Goal: Task Accomplishment & Management: Manage account settings

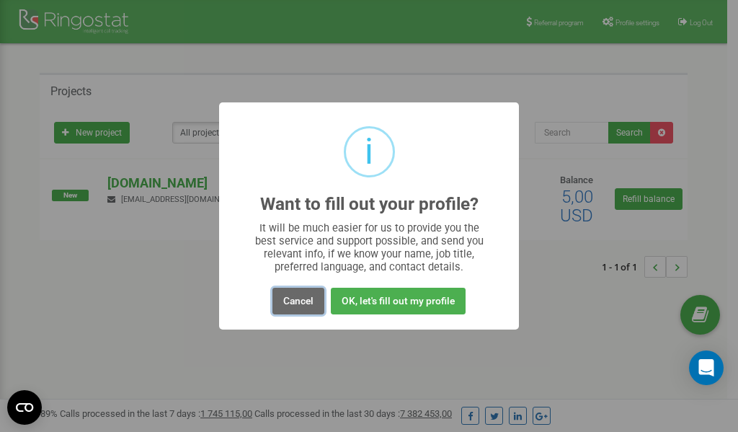
click at [295, 302] on button "Cancel" at bounding box center [299, 301] width 52 height 27
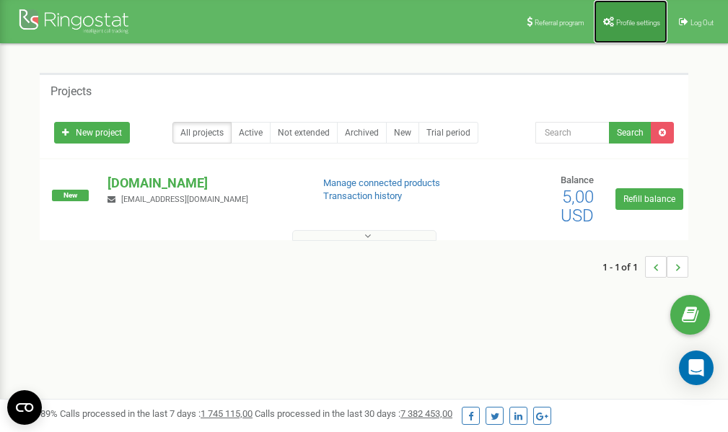
click at [624, 19] on span "Profile settings" at bounding box center [638, 23] width 44 height 8
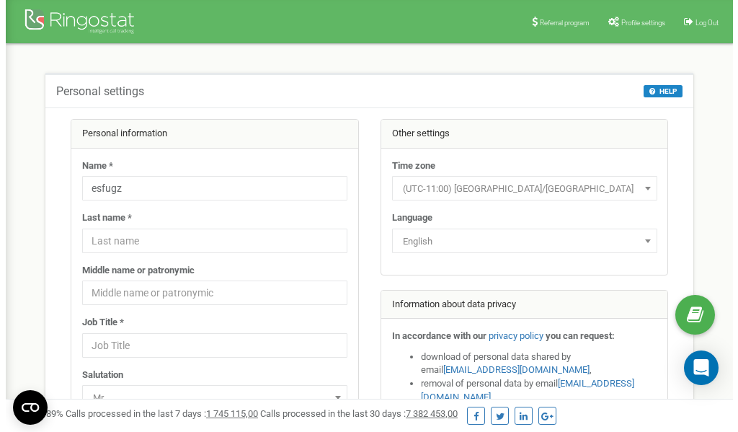
scroll to position [72, 0]
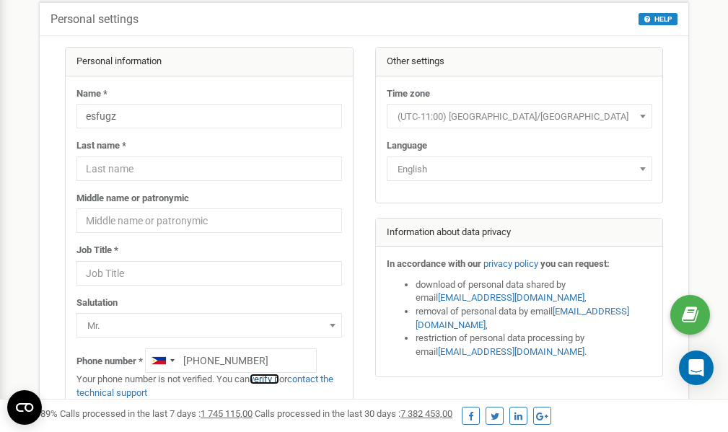
click at [270, 379] on link "verify it" at bounding box center [265, 379] width 30 height 11
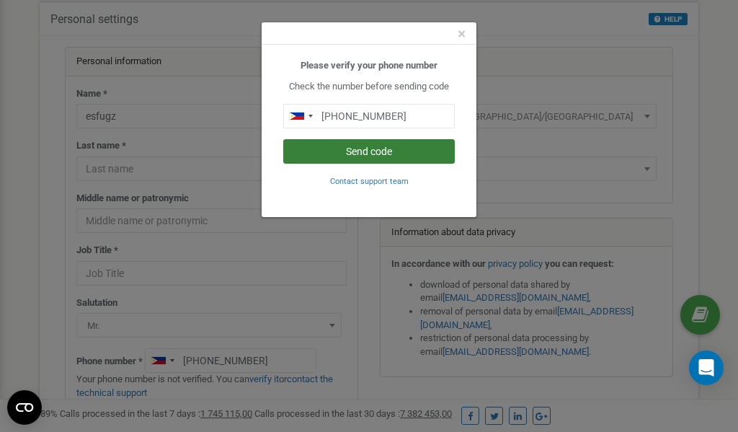
click at [414, 152] on button "Send code" at bounding box center [369, 151] width 172 height 25
